Goal: Task Accomplishment & Management: Manage account settings

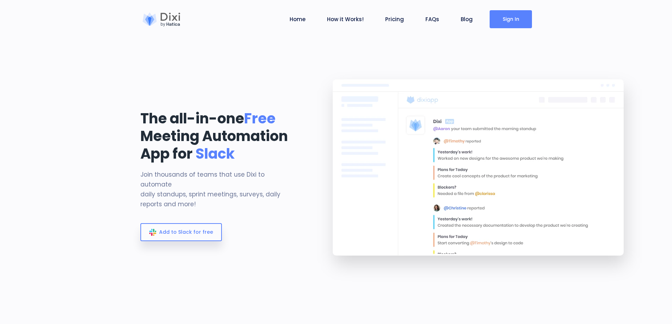
click at [511, 22] on link "Sign In" at bounding box center [511, 19] width 42 height 18
click at [505, 20] on link "Sign In" at bounding box center [511, 19] width 42 height 18
click at [516, 19] on link "Sign In" at bounding box center [511, 19] width 42 height 18
